Goal: Register for event/course

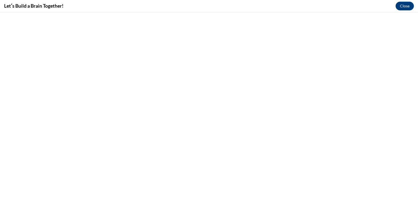
scroll to position [143, 0]
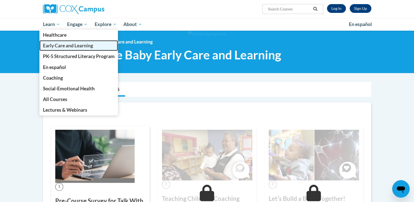
click at [60, 50] on link "Early Care and Learning" at bounding box center [78, 45] width 79 height 11
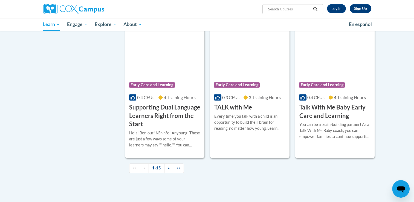
scroll to position [743, 0]
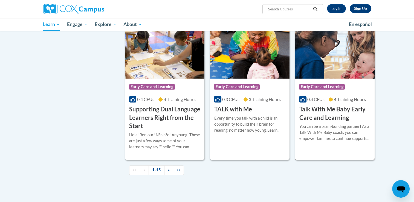
click at [316, 122] on h3 "Talk With Me Baby Early Care and Learning" at bounding box center [334, 113] width 71 height 17
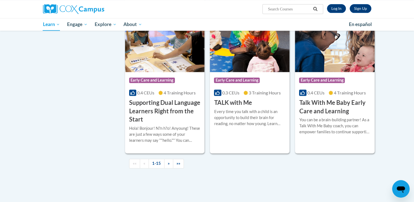
scroll to position [750, 0]
click at [321, 113] on h3 "Talk With Me Baby Early Care and Learning" at bounding box center [334, 107] width 71 height 17
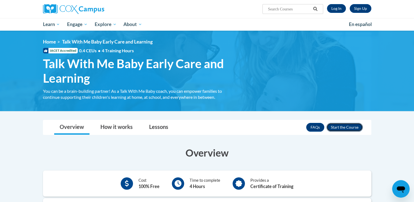
click at [339, 129] on button "Enroll" at bounding box center [345, 127] width 36 height 9
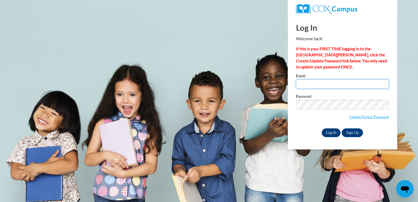
type input "[EMAIL_ADDRESS][DOMAIN_NAME]"
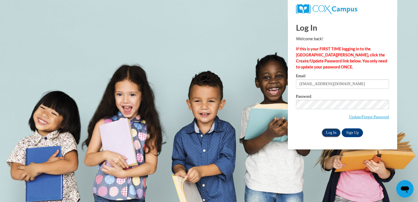
click at [330, 135] on input "Log In" at bounding box center [331, 132] width 19 height 9
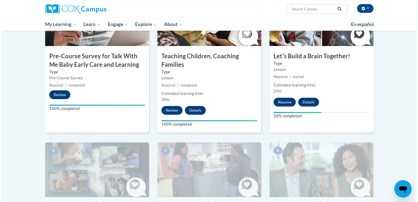
scroll to position [149, 0]
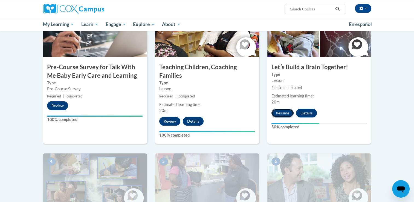
click at [284, 115] on button "Resume" at bounding box center [283, 113] width 22 height 9
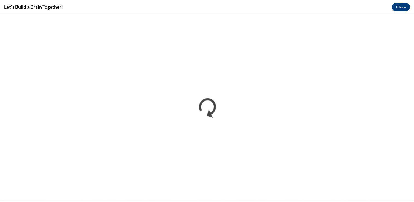
scroll to position [0, 0]
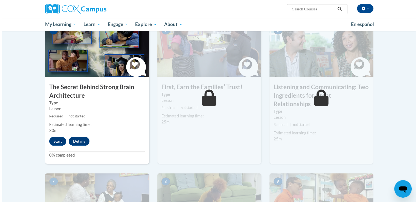
scroll to position [280, 0]
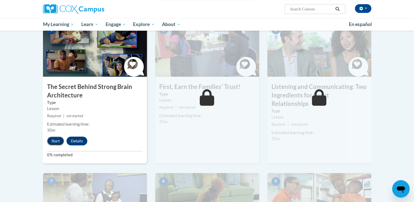
click at [57, 141] on button "Start" at bounding box center [55, 141] width 17 height 9
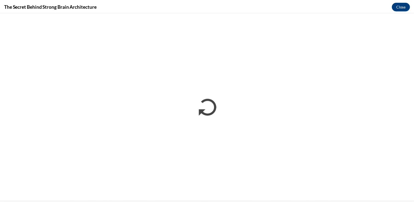
scroll to position [0, 0]
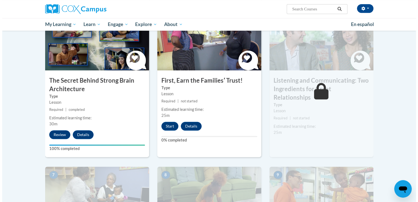
scroll to position [287, 0]
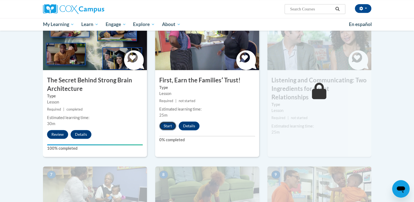
click at [166, 128] on button "Start" at bounding box center [167, 126] width 17 height 9
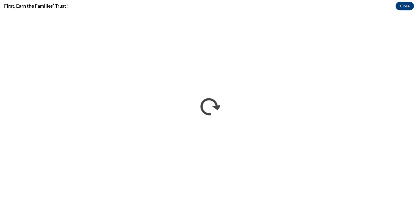
scroll to position [0, 0]
